Goal: Communication & Community: Ask a question

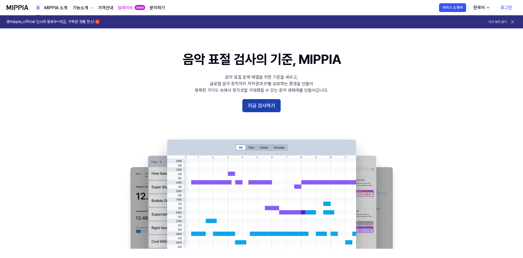
click at [267, 105] on button "지금 검사하기" at bounding box center [261, 105] width 38 height 13
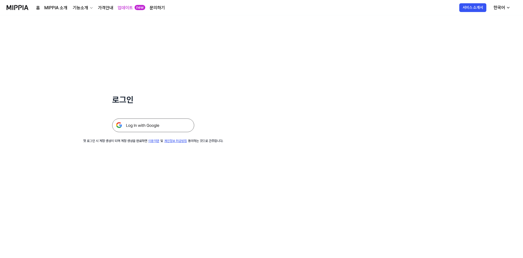
click at [155, 125] on img at bounding box center [153, 126] width 82 height 14
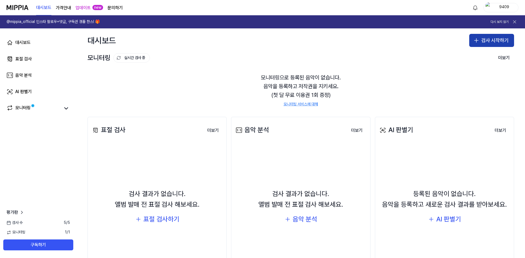
click at [487, 40] on button "검사 시작하기" at bounding box center [491, 40] width 45 height 13
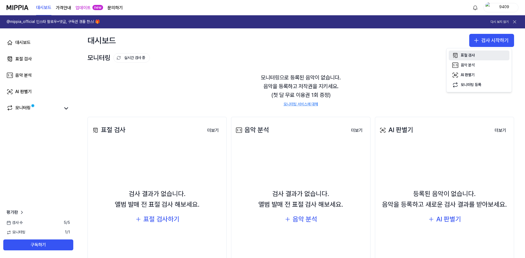
click at [481, 53] on button "표절 검사" at bounding box center [479, 56] width 61 height 10
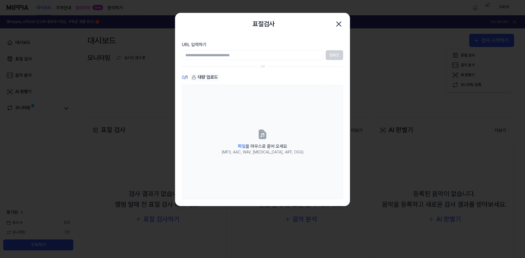
click at [291, 52] on input "URL 입력하기" at bounding box center [253, 55] width 142 height 10
click at [330, 56] on div "업로드" at bounding box center [262, 55] width 161 height 10
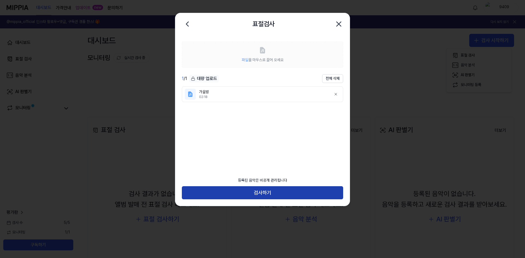
click at [265, 192] on button "검사하기" at bounding box center [262, 193] width 161 height 13
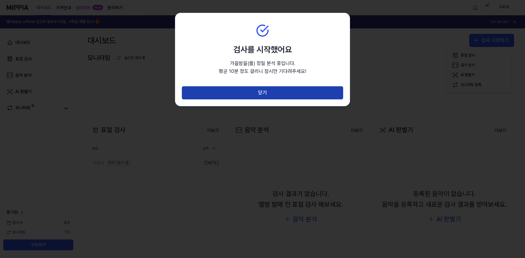
click at [267, 95] on button "닫기" at bounding box center [262, 92] width 161 height 13
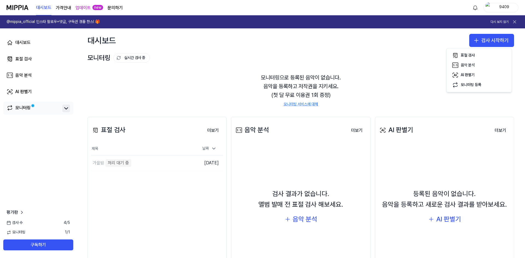
click at [68, 107] on icon at bounding box center [66, 108] width 7 height 7
click at [66, 109] on icon at bounding box center [66, 108] width 7 height 7
click at [33, 111] on link "모니터링" at bounding box center [34, 109] width 54 height 8
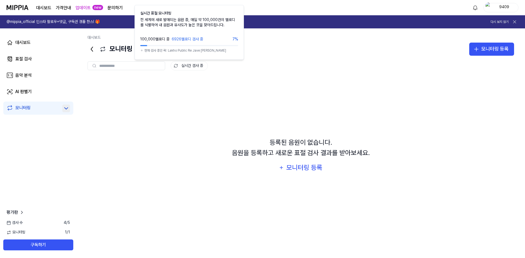
click at [191, 63] on button "실시간 검사 중" at bounding box center [189, 65] width 37 height 9
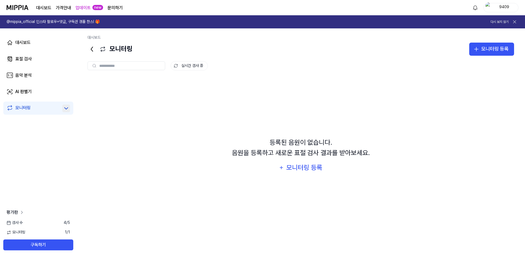
click at [19, 211] on link "평가판" at bounding box center [16, 212] width 18 height 7
click at [28, 76] on div "음악 분석" at bounding box center [23, 75] width 16 height 7
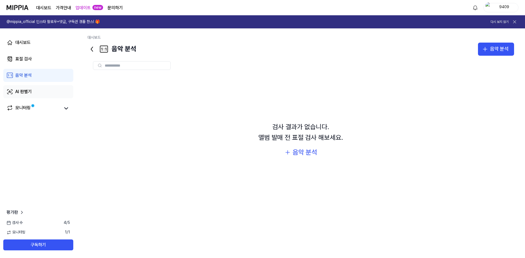
click at [27, 89] on div "AI 판별기" at bounding box center [23, 92] width 16 height 7
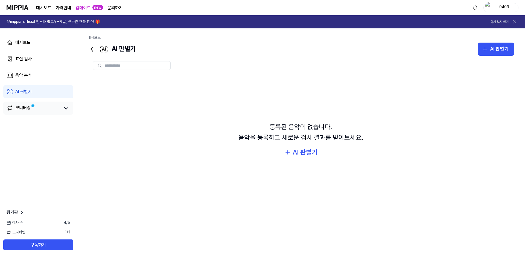
click at [32, 111] on link "모니터링" at bounding box center [34, 109] width 54 height 8
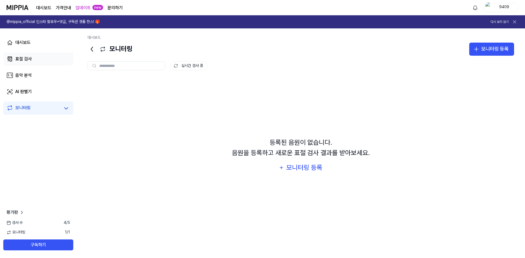
click at [27, 59] on div "표절 검사" at bounding box center [23, 59] width 16 height 7
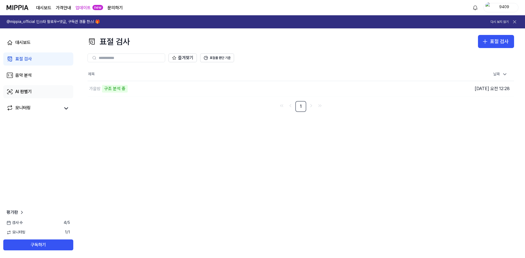
click at [30, 92] on div "AI 판별기" at bounding box center [23, 92] width 16 height 7
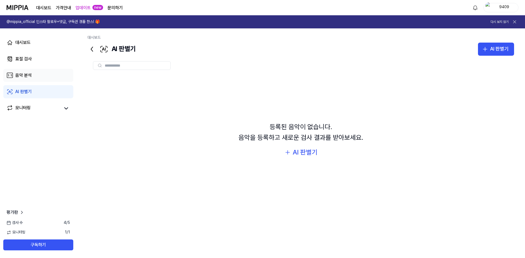
click at [32, 74] on link "음악 분석" at bounding box center [38, 75] width 70 height 13
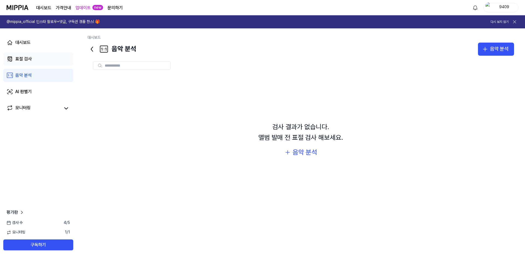
click at [32, 59] on link "표절 검사" at bounding box center [38, 59] width 70 height 13
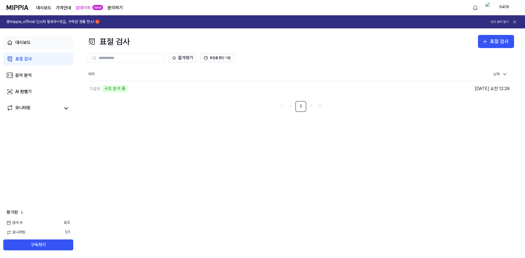
click at [33, 42] on link "대시보드" at bounding box center [38, 42] width 70 height 13
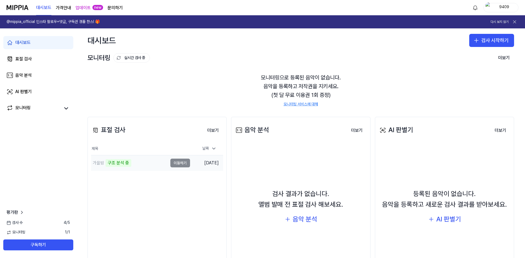
scroll to position [42, 0]
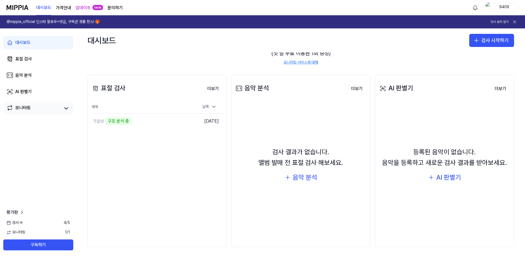
click at [35, 109] on link "모니터링" at bounding box center [34, 109] width 54 height 8
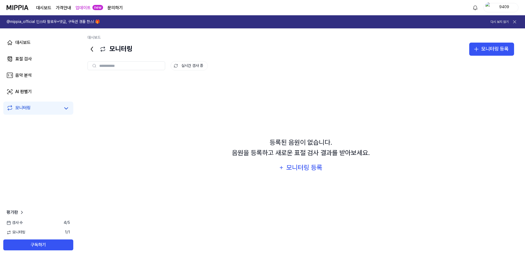
click at [143, 65] on input "text" at bounding box center [130, 65] width 62 height 5
drag, startPoint x: 110, startPoint y: 48, endPoint x: 140, endPoint y: 50, distance: 30.1
click at [140, 50] on div "모니터링 모니터링 등록" at bounding box center [301, 49] width 427 height 13
click at [137, 65] on input "text" at bounding box center [130, 65] width 62 height 5
drag, startPoint x: 135, startPoint y: 50, endPoint x: 110, endPoint y: 49, distance: 24.3
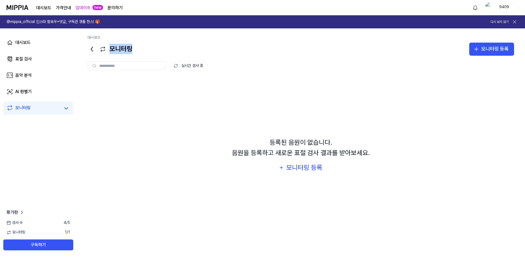
click at [110, 49] on div "모니터링 모니터링 등록" at bounding box center [301, 49] width 427 height 13
click at [111, 65] on input "text" at bounding box center [130, 65] width 62 height 5
drag, startPoint x: 110, startPoint y: 48, endPoint x: 132, endPoint y: 53, distance: 23.2
click at [132, 53] on div "모니터링 모니터링 등록" at bounding box center [301, 49] width 427 height 13
click at [117, 67] on input "text" at bounding box center [130, 65] width 62 height 5
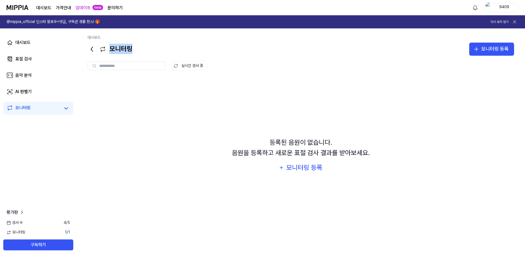
drag, startPoint x: 110, startPoint y: 50, endPoint x: 137, endPoint y: 54, distance: 27.5
click at [137, 54] on div "모니터링 모니터링 등록" at bounding box center [301, 49] width 427 height 13
click at [115, 64] on input "text" at bounding box center [130, 65] width 62 height 5
drag, startPoint x: 109, startPoint y: 48, endPoint x: 138, endPoint y: 52, distance: 29.6
click at [138, 51] on div "모니터링 모니터링 등록" at bounding box center [301, 49] width 427 height 13
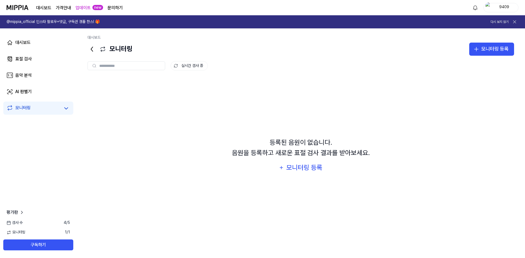
click at [133, 63] on div at bounding box center [127, 66] width 78 height 9
drag, startPoint x: 111, startPoint y: 49, endPoint x: 136, endPoint y: 50, distance: 24.9
click at [136, 50] on div "모니터링 모니터링 등록" at bounding box center [301, 49] width 427 height 13
click at [127, 64] on input "text" at bounding box center [130, 65] width 62 height 5
drag, startPoint x: 125, startPoint y: 49, endPoint x: 140, endPoint y: 51, distance: 14.6
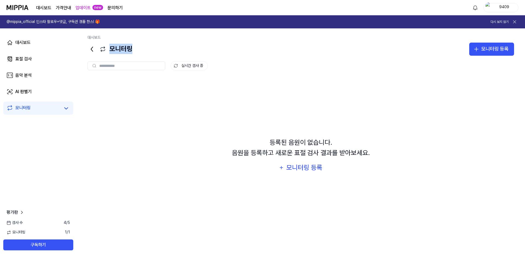
click at [140, 51] on div "모니터링 모니터링 등록" at bounding box center [301, 49] width 427 height 13
click at [135, 61] on div "실시간 검사 중" at bounding box center [301, 61] width 427 height 11
click at [124, 65] on input "text" at bounding box center [130, 65] width 62 height 5
drag, startPoint x: 113, startPoint y: 49, endPoint x: 139, endPoint y: 51, distance: 25.8
click at [139, 51] on div "모니터링 모니터링 등록" at bounding box center [301, 49] width 427 height 13
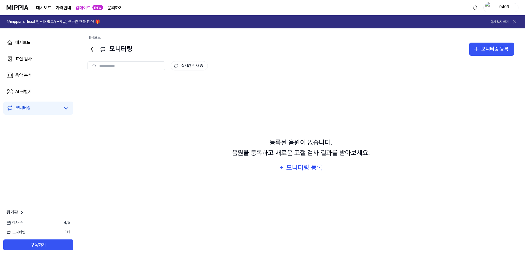
click at [133, 63] on div at bounding box center [127, 66] width 78 height 9
drag, startPoint x: 127, startPoint y: 49, endPoint x: 137, endPoint y: 61, distance: 15.4
click at [140, 49] on div "모니터링 모니터링 등록" at bounding box center [301, 49] width 427 height 13
click at [135, 63] on input "text" at bounding box center [130, 65] width 62 height 5
drag, startPoint x: 112, startPoint y: 48, endPoint x: 141, endPoint y: 52, distance: 28.9
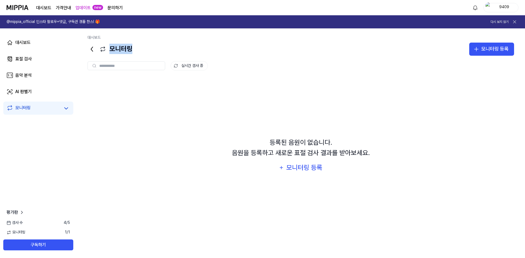
click at [141, 51] on div "모니터링 모니터링 등록" at bounding box center [301, 49] width 427 height 13
click at [142, 62] on div at bounding box center [127, 66] width 78 height 9
drag, startPoint x: 110, startPoint y: 50, endPoint x: 130, endPoint y: 49, distance: 19.7
click at [130, 49] on div "모니터링" at bounding box center [110, 49] width 45 height 13
click at [148, 95] on div "등록된 음원이 없습니다. 음원을 등록하고 새로운 표절 검사 결과를 받아보세요. 모니터링 등록" at bounding box center [301, 156] width 427 height 156
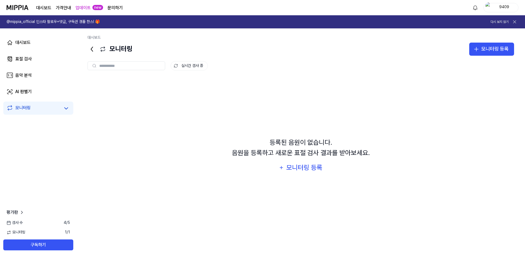
click at [192, 169] on div "등록된 음원이 없습니다. 음원을 등록하고 새로운 표절 검사 결과를 받아보세요. 모니터링 등록" at bounding box center [301, 156] width 427 height 156
click at [34, 91] on link "AI 판별기" at bounding box center [38, 91] width 70 height 13
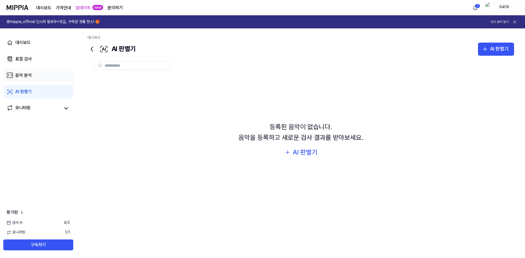
click at [36, 71] on link "음악 분석" at bounding box center [38, 75] width 70 height 13
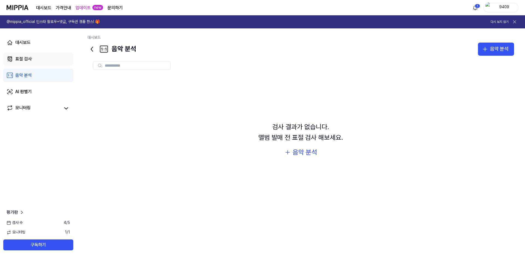
click at [34, 59] on link "표절 검사" at bounding box center [38, 59] width 70 height 13
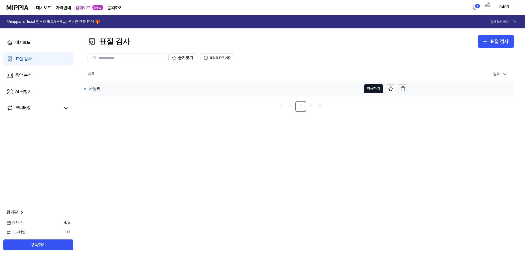
click at [96, 88] on div "가을밤" at bounding box center [94, 89] width 11 height 7
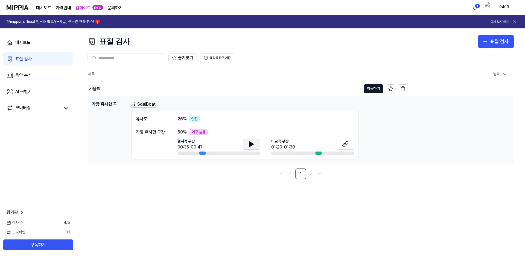
click at [260, 146] on button at bounding box center [252, 144] width 18 height 11
drag, startPoint x: 254, startPoint y: 146, endPoint x: 253, endPoint y: 179, distance: 32.6
click at [253, 179] on div "제목 날짜 가을밤 이동하기 [DATE] 오전 12:28 가장 유사한 곡 SoalBoat 유사도 26 % 안전 가장 유사한 구간 60 % 아주 …" at bounding box center [301, 124] width 427 height 112
drag, startPoint x: 195, startPoint y: 120, endPoint x: 204, endPoint y: 121, distance: 9.1
click at [204, 121] on div "[DEMOGRAPHIC_DATA]도 26 % 안전" at bounding box center [245, 119] width 218 height 7
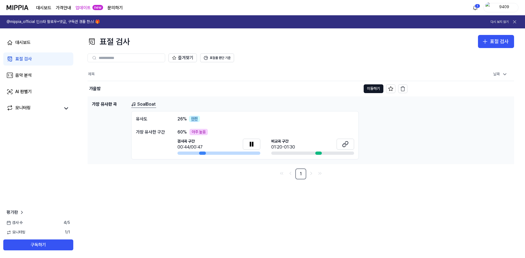
click at [217, 121] on div "[DEMOGRAPHIC_DATA]도 26 % 안전" at bounding box center [245, 119] width 218 height 7
drag, startPoint x: 190, startPoint y: 132, endPoint x: 211, endPoint y: 132, distance: 21.3
click at [212, 132] on div "60 % 아주 높음" at bounding box center [265, 132] width 177 height 7
click at [152, 132] on div "가장 유사한 구간" at bounding box center [151, 132] width 31 height 7
click at [148, 106] on link "SoalBoat" at bounding box center [143, 104] width 25 height 7
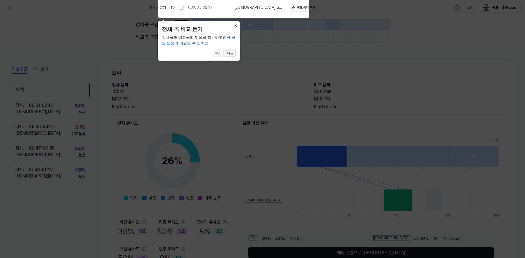
click at [237, 24] on button "×" at bounding box center [235, 25] width 9 height 8
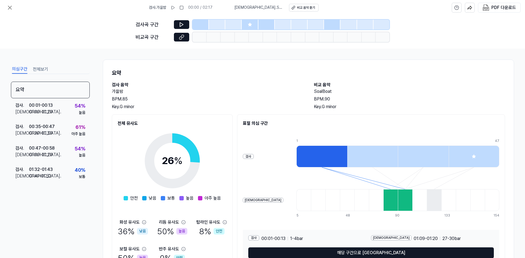
scroll to position [31, 0]
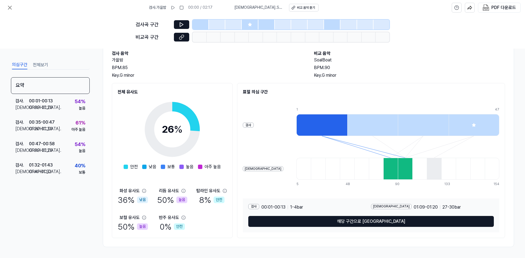
click at [296, 124] on div at bounding box center [321, 125] width 51 height 22
click at [347, 125] on div at bounding box center [372, 125] width 51 height 22
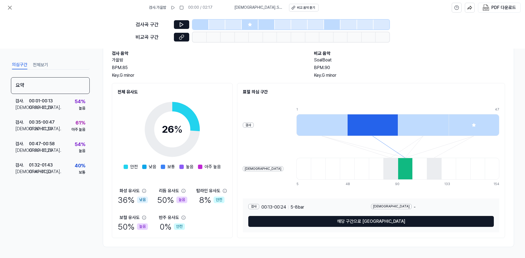
click at [398, 127] on div at bounding box center [423, 125] width 51 height 22
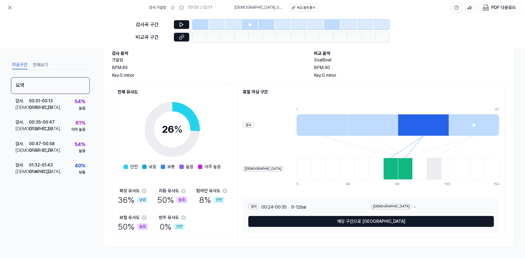
click at [481, 127] on div at bounding box center [474, 125] width 51 height 22
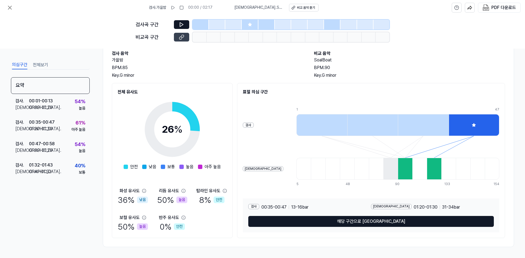
click at [184, 36] on button at bounding box center [181, 37] width 15 height 9
click at [265, 21] on div at bounding box center [266, 25] width 16 height 10
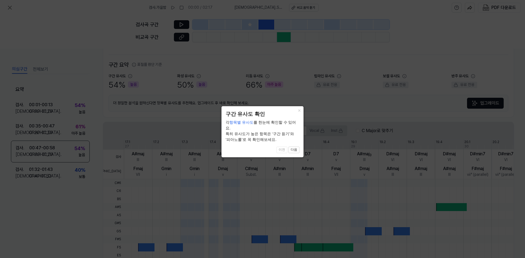
scroll to position [117, 0]
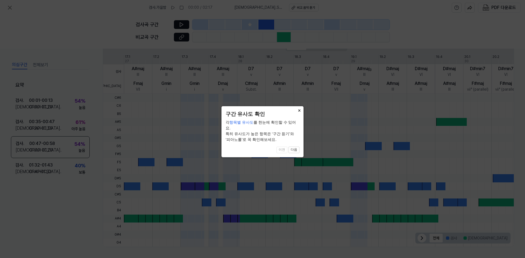
click at [299, 109] on button "×" at bounding box center [299, 110] width 9 height 8
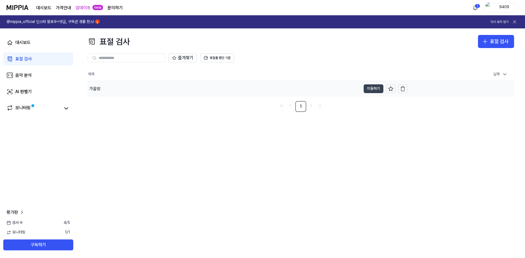
click at [370, 89] on button "이동하기" at bounding box center [374, 89] width 20 height 9
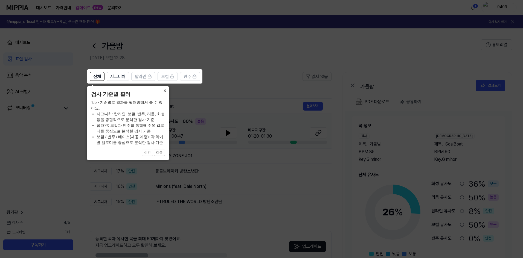
click at [165, 89] on button "×" at bounding box center [164, 90] width 9 height 8
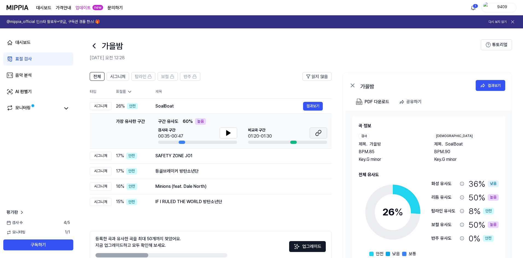
click at [319, 134] on icon at bounding box center [318, 133] width 7 height 7
click at [313, 158] on button "결과보기" at bounding box center [313, 156] width 20 height 9
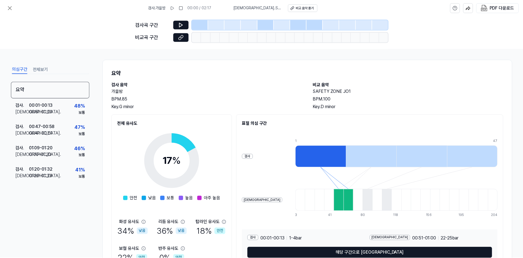
scroll to position [31, 0]
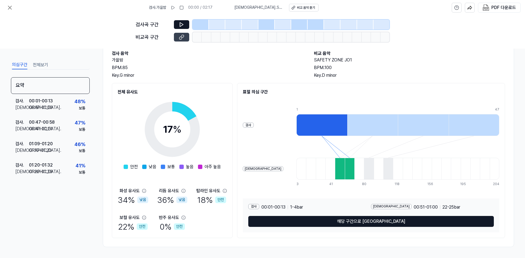
click at [182, 38] on icon at bounding box center [182, 36] width 3 height 3
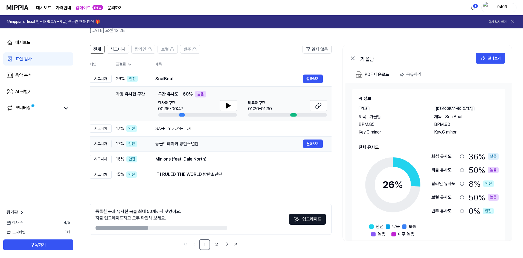
scroll to position [30, 0]
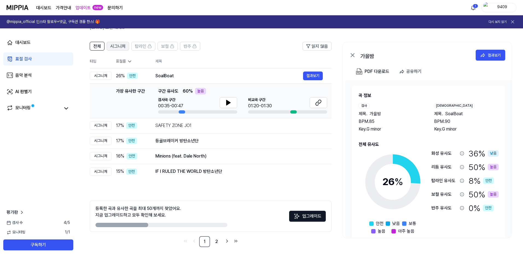
click at [120, 46] on span "시그니처" at bounding box center [117, 46] width 15 height 7
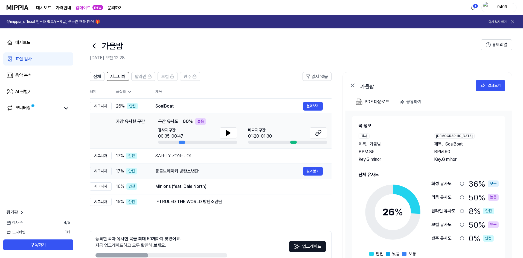
click at [218, 172] on div "등골브레이커 방탄소년단" at bounding box center [229, 171] width 148 height 7
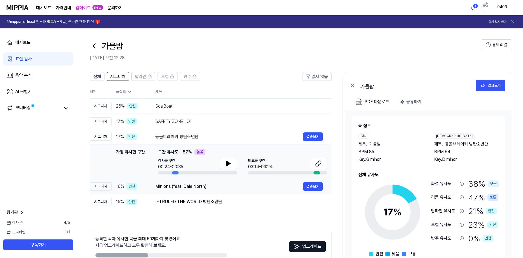
click at [217, 185] on div "Minions (feat. Dale North)" at bounding box center [229, 186] width 148 height 7
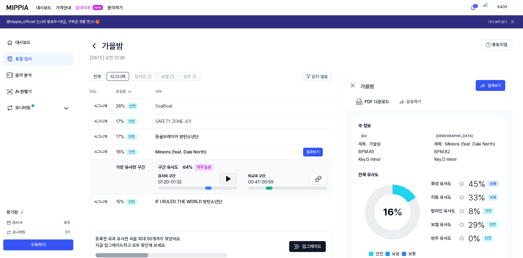
click at [229, 179] on icon at bounding box center [228, 179] width 4 height 5
click at [320, 180] on icon at bounding box center [318, 179] width 7 height 7
click at [224, 179] on button at bounding box center [229, 179] width 18 height 11
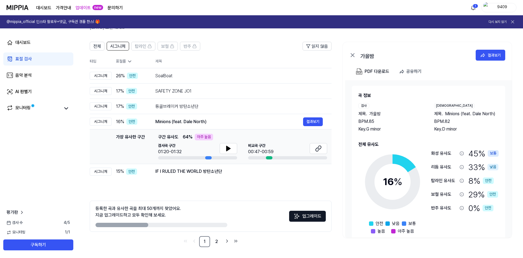
scroll to position [9, 0]
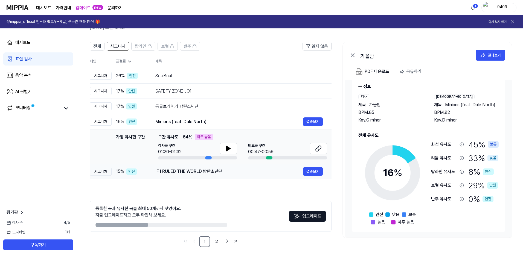
click at [188, 174] on div "IF I RULED THE WORLD 방탄소년단" at bounding box center [229, 171] width 148 height 7
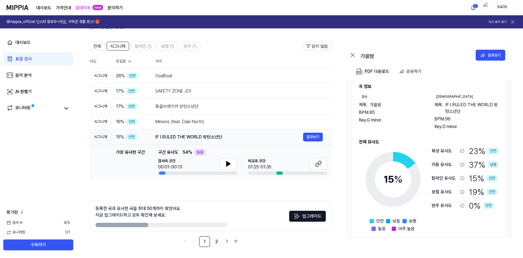
scroll to position [0, 0]
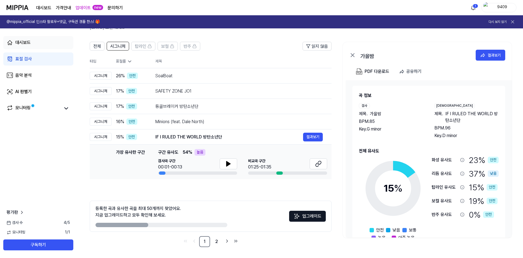
click at [33, 38] on link "대시보드" at bounding box center [38, 42] width 70 height 13
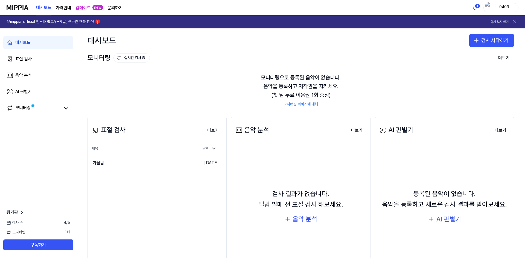
scroll to position [42, 0]
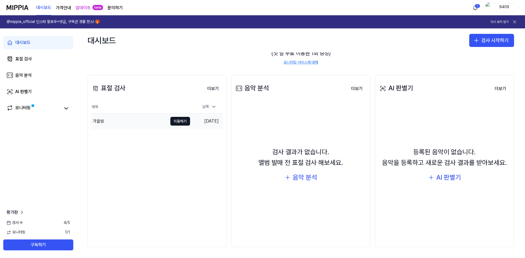
click at [202, 124] on td "[DATE]" at bounding box center [206, 122] width 33 height 16
click at [109, 120] on div "가을밤" at bounding box center [129, 121] width 77 height 15
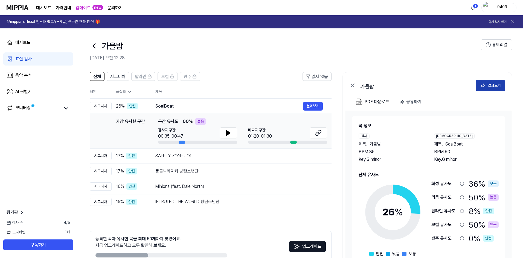
click at [485, 90] on button "결과보기" at bounding box center [491, 85] width 30 height 11
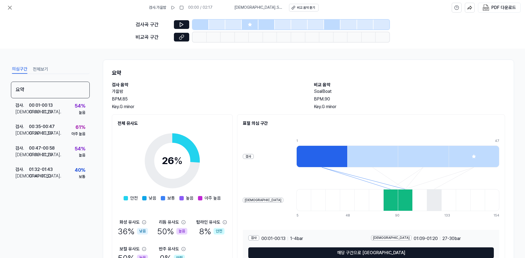
scroll to position [31, 0]
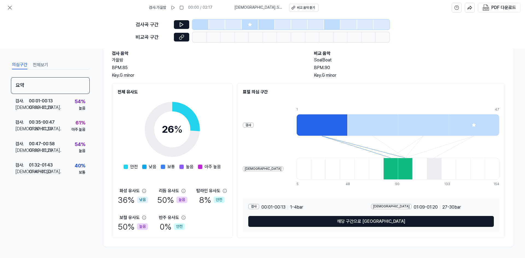
click at [186, 116] on circle at bounding box center [173, 130] width 46 height 46
drag, startPoint x: 121, startPoint y: 167, endPoint x: 159, endPoint y: 171, distance: 38.5
click at [158, 170] on div "26 % 안전 낮음 보통 높음 아주 높음 화성 유사도 36 % 낮음 리듬 유사도 50 % 높음 탑라인 유사도 8 % 안전 보컬 유사도 50 %…" at bounding box center [172, 163] width 109 height 137
drag, startPoint x: 174, startPoint y: 224, endPoint x: 183, endPoint y: 223, distance: 8.8
click at [183, 223] on div "0 % 안전" at bounding box center [172, 226] width 25 height 11
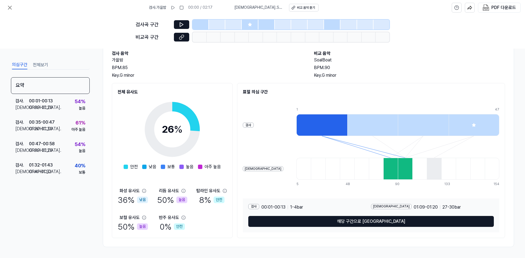
drag, startPoint x: 139, startPoint y: 201, endPoint x: 158, endPoint y: 204, distance: 20.0
click at [152, 202] on div "화성 유사도 36 % 낮음 리듬 유사도 50 % 높음 탑라인 유사도 8 % 안전 보컬 유사도 50 % 높음 반주 유사도 0 % 안전" at bounding box center [172, 210] width 109 height 45
drag, startPoint x: 172, startPoint y: 203, endPoint x: 184, endPoint y: 202, distance: 11.9
click at [183, 202] on div "50 % 높음" at bounding box center [172, 199] width 30 height 11
click at [183, 192] on icon at bounding box center [184, 191] width 4 height 4
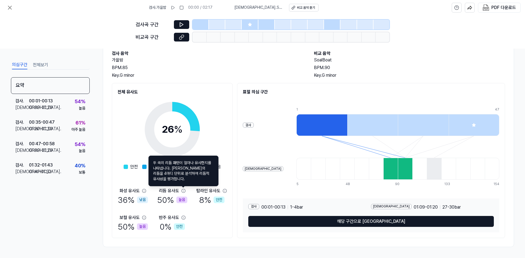
scroll to position [0, 0]
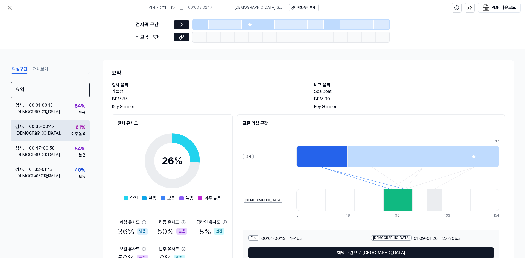
click at [79, 139] on div "검사 . 00:35 - 00:47 비교 . 01:20 - 01:30 61 % 아주 높음" at bounding box center [50, 130] width 79 height 21
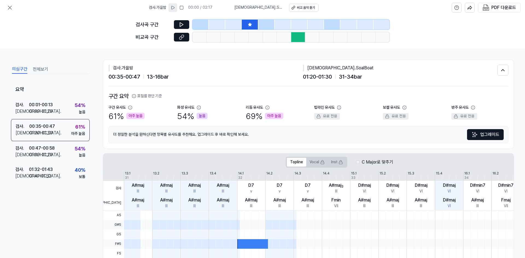
click at [175, 8] on icon at bounding box center [173, 7] width 4 height 4
click at [55, 156] on div "검사 . 00:47 - 00:58 비교 . 01:09 - 01:20 54 % 높음" at bounding box center [50, 151] width 79 height 21
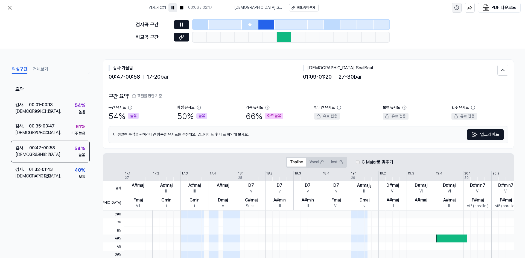
click at [458, 8] on icon "help" at bounding box center [456, 7] width 5 height 5
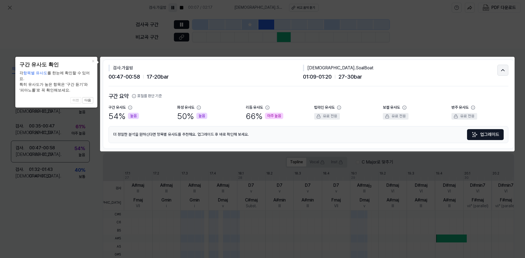
click at [503, 68] on icon at bounding box center [503, 70] width 6 height 7
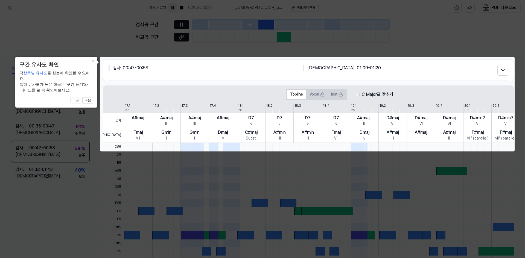
click at [83, 29] on icon at bounding box center [262, 129] width 525 height 258
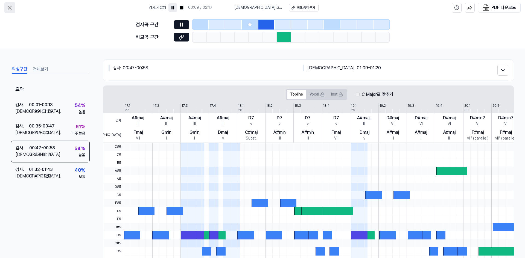
click at [9, 6] on icon at bounding box center [9, 7] width 3 height 3
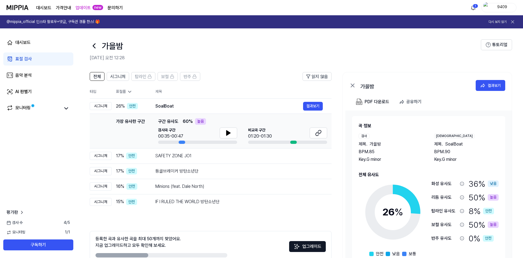
click at [116, 7] on link "문의하기" at bounding box center [114, 8] width 15 height 7
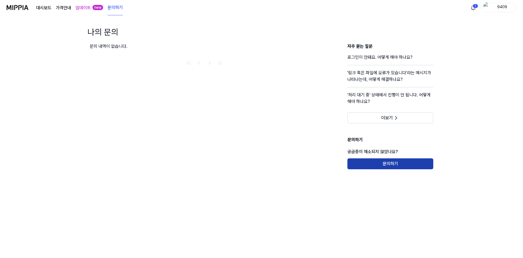
click at [371, 162] on button "문의하기" at bounding box center [390, 164] width 86 height 11
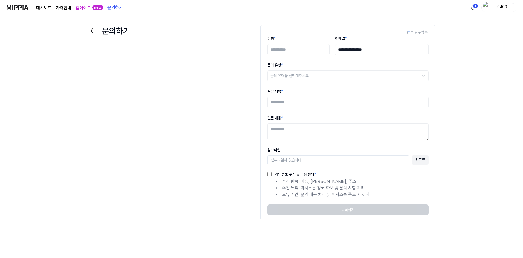
click at [305, 55] on input "이름 *" at bounding box center [298, 49] width 62 height 11
click at [300, 91] on div "질문 제목 *" at bounding box center [347, 98] width 161 height 20
click at [287, 50] on input "이름 *" at bounding box center [298, 49] width 62 height 11
click at [277, 81] on html "**********" at bounding box center [261, 129] width 523 height 258
select select "***"
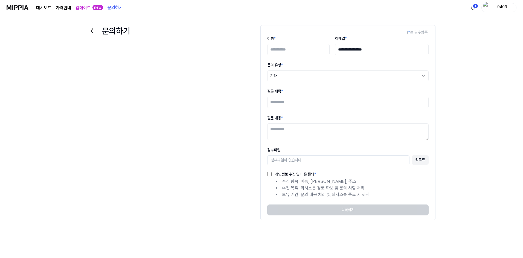
click at [294, 101] on input "질문 제목 *" at bounding box center [347, 102] width 161 height 11
type input "**********"
click at [290, 127] on textarea "질문 내용 *" at bounding box center [347, 132] width 161 height 17
type textarea "**********"
drag, startPoint x: 289, startPoint y: 102, endPoint x: 266, endPoint y: 104, distance: 22.5
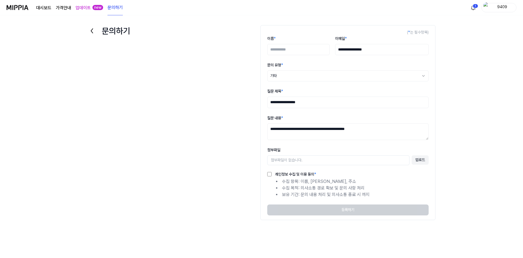
click at [266, 104] on form "**********" at bounding box center [347, 122] width 175 height 195
drag, startPoint x: 298, startPoint y: 101, endPoint x: 274, endPoint y: 102, distance: 24.6
click at [274, 102] on input "**********" at bounding box center [347, 102] width 161 height 11
type input "*"
type input "***"
